Goal: Unclear

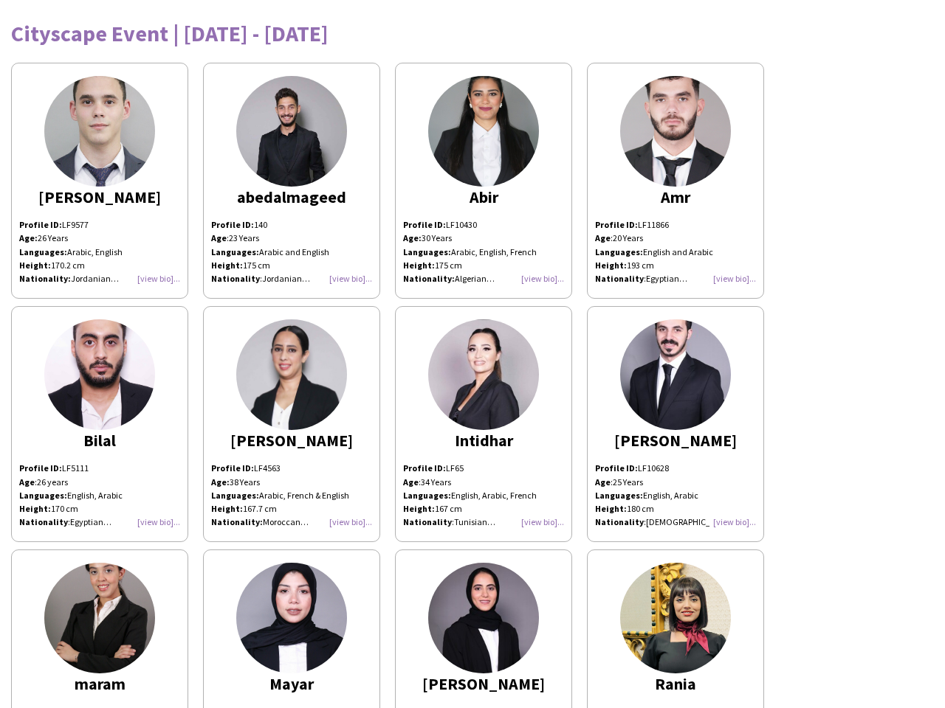
click at [472, 354] on img at bounding box center [483, 375] width 111 height 111
click at [100, 181] on img at bounding box center [99, 131] width 111 height 111
click at [292, 181] on img at bounding box center [291, 131] width 111 height 111
click at [483, 181] on img at bounding box center [483, 131] width 111 height 111
click at [675, 181] on img at bounding box center [675, 131] width 111 height 111
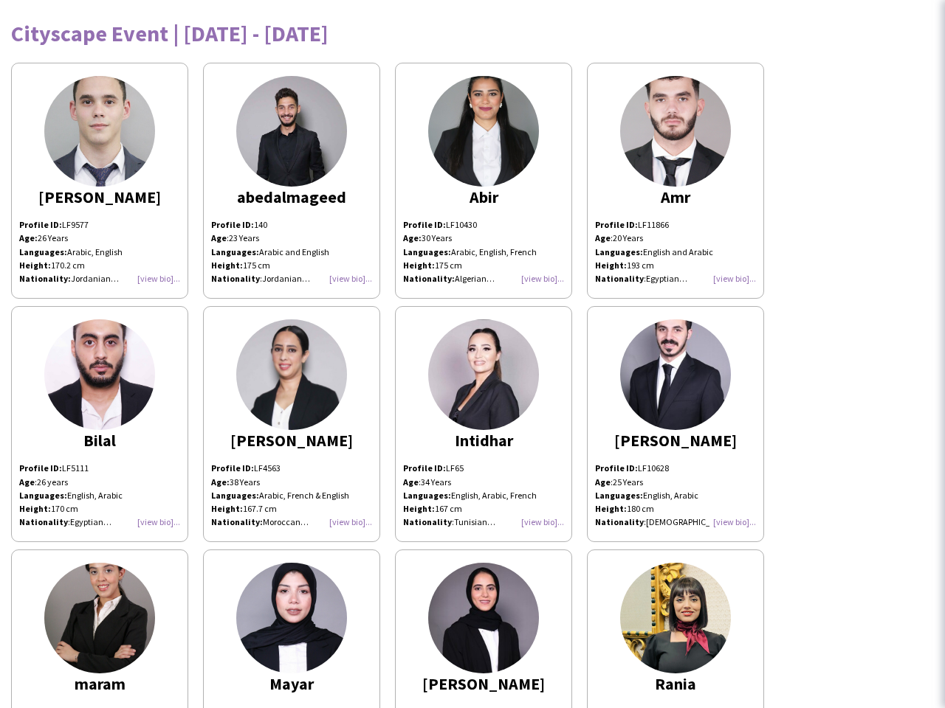
click at [100, 424] on img at bounding box center [99, 375] width 111 height 111
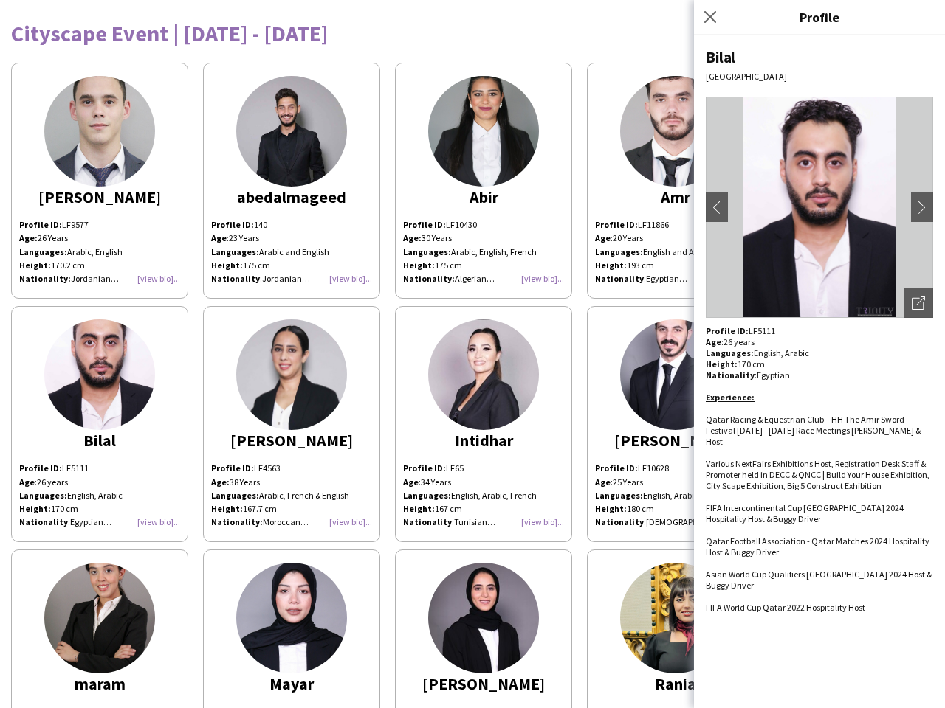
click at [292, 424] on img at bounding box center [291, 375] width 111 height 111
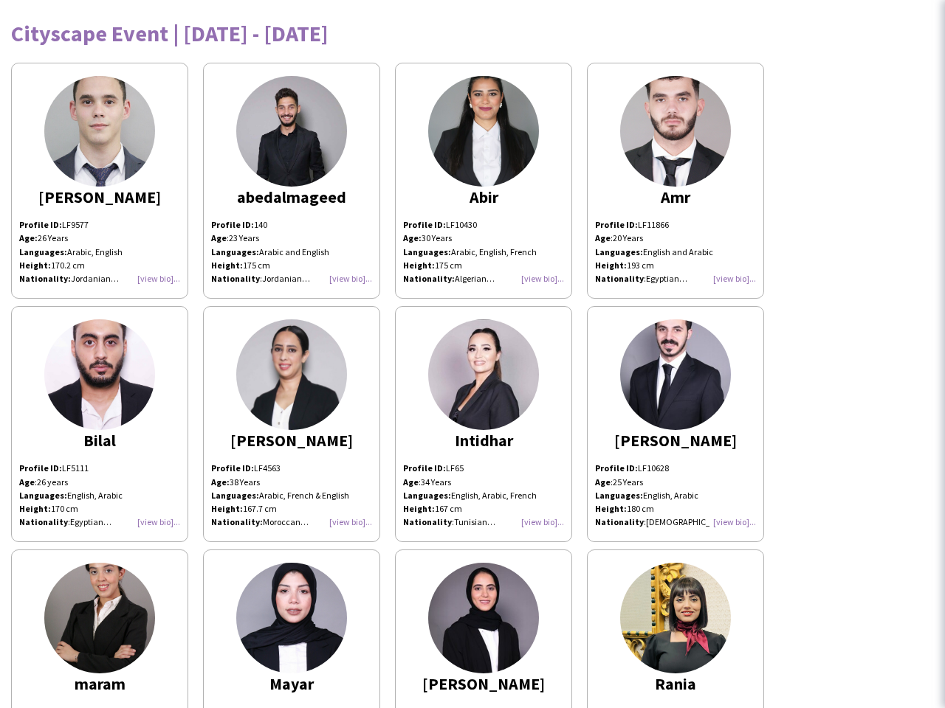
click at [483, 424] on img at bounding box center [483, 375] width 111 height 111
click at [675, 424] on img at bounding box center [675, 375] width 111 height 111
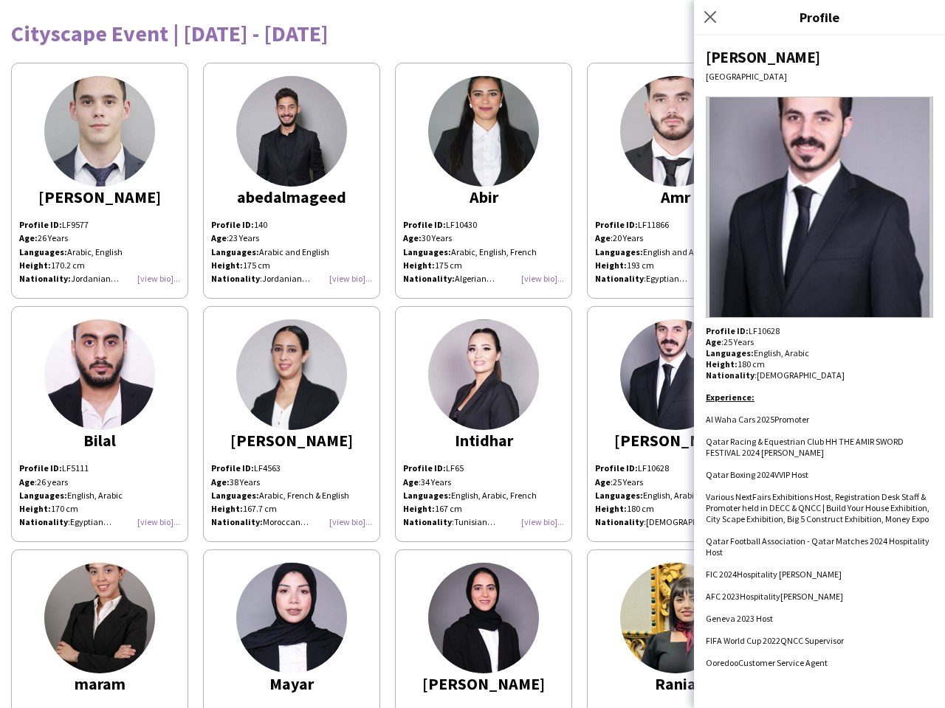
click at [100, 629] on img at bounding box center [99, 618] width 111 height 111
